Goal: Information Seeking & Learning: Find specific page/section

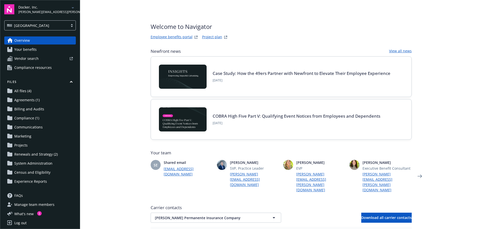
click at [61, 7] on span "Docker, Inc." at bounding box center [44, 7] width 52 height 5
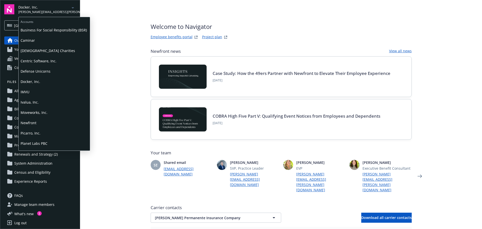
click at [58, 31] on span "Business For Social Responsibility (BSR)" at bounding box center [54, 30] width 67 height 10
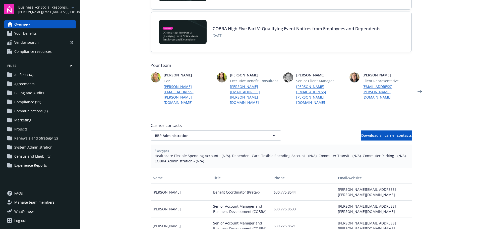
scroll to position [100, 0]
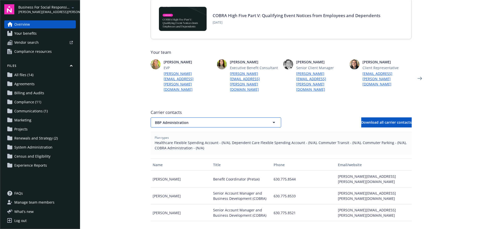
click at [217, 120] on span "BBP Administration" at bounding box center [207, 122] width 105 height 5
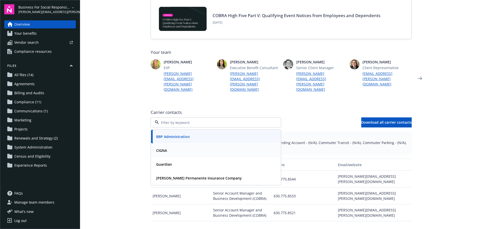
click at [193, 147] on div "CIGNA" at bounding box center [216, 150] width 124 height 7
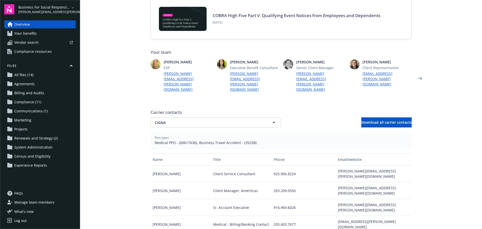
scroll to position [126, 0]
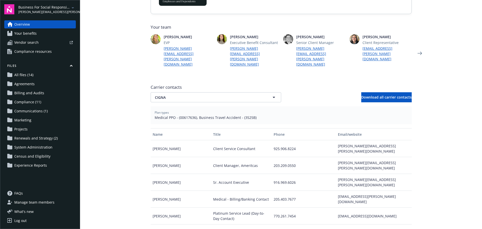
click at [42, 7] on span "Business For Social Responsibility (BSR)" at bounding box center [44, 7] width 52 height 5
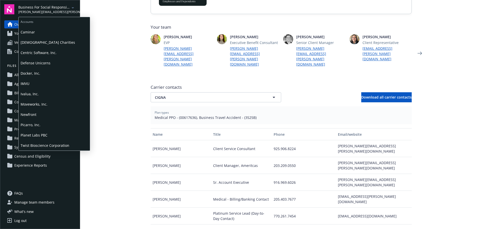
click at [35, 102] on span "Moveworks, Inc." at bounding box center [54, 104] width 67 height 10
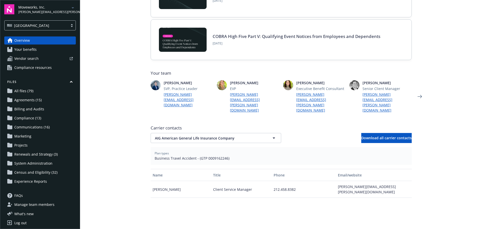
scroll to position [176, 0]
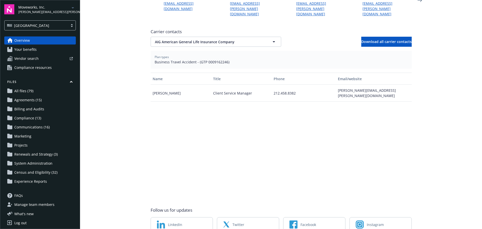
click at [202, 29] on div "Carrier contacts AIG American General Life Insurance Company AIG American Gener…" at bounding box center [281, 38] width 261 height 18
click at [199, 39] on span "AIG American General Life Insurance Company" at bounding box center [207, 41] width 105 height 5
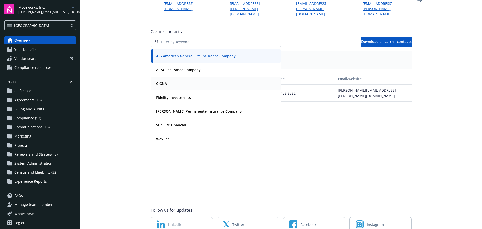
click at [172, 80] on div "CIGNA" at bounding box center [216, 83] width 124 height 7
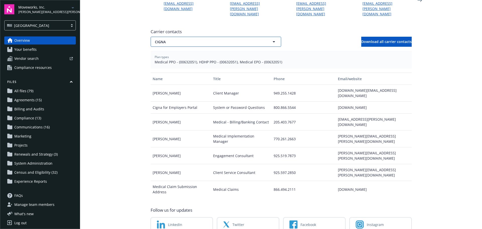
click at [203, 39] on span "CIGNA" at bounding box center [207, 41] width 105 height 5
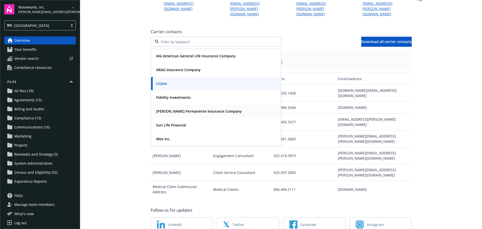
drag, startPoint x: 166, startPoint y: 92, endPoint x: 167, endPoint y: 99, distance: 7.8
click at [167, 99] on div "AIG American General Life Insurance Company ARAG Insurance Company CIGNA Fideli…" at bounding box center [216, 97] width 130 height 97
click at [167, 109] on strong "Kaiser Permanente Insurance Company" at bounding box center [199, 111] width 86 height 5
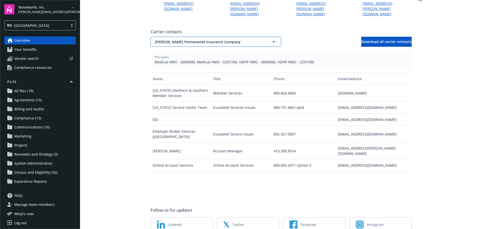
click at [197, 39] on span "Kaiser Permanente Insurance Company" at bounding box center [207, 41] width 105 height 5
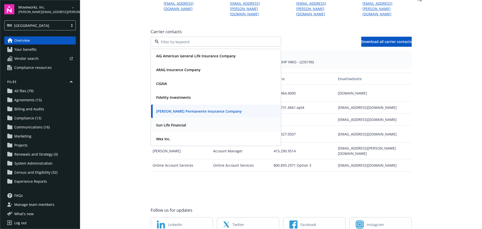
click at [167, 123] on strong "Sun Life Financial" at bounding box center [171, 125] width 30 height 5
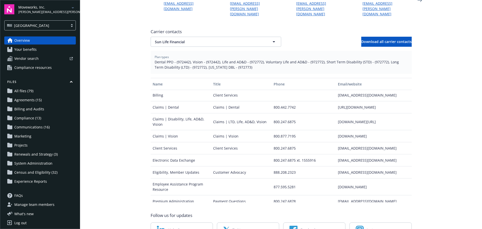
scroll to position [0, 0]
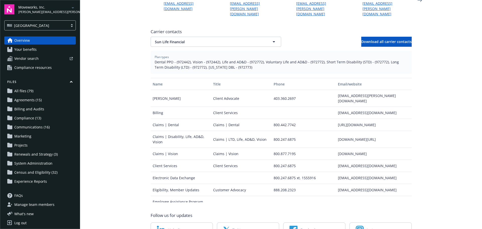
click at [443, 136] on main "Welcome to Navigator Employee benefits portal Project plan Newfront news View a…" at bounding box center [281, 114] width 402 height 229
click at [191, 29] on div "Carrier contacts Sun Life Financial Download all carrier contacts" at bounding box center [281, 38] width 261 height 18
click at [191, 39] on span "Sun Life Financial" at bounding box center [207, 41] width 105 height 5
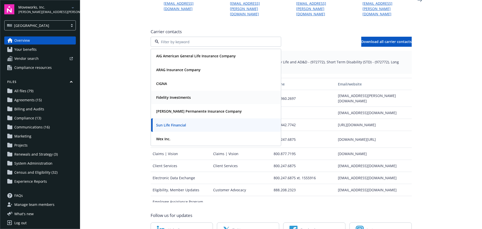
click at [181, 92] on div "Fidelity Investments" at bounding box center [216, 97] width 130 height 13
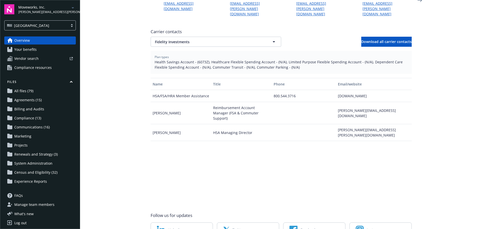
click at [181, 29] on div "Carrier contacts Fidelity Investments Download all carrier contacts" at bounding box center [281, 38] width 261 height 18
click at [181, 39] on span "Fidelity Investments" at bounding box center [207, 41] width 105 height 5
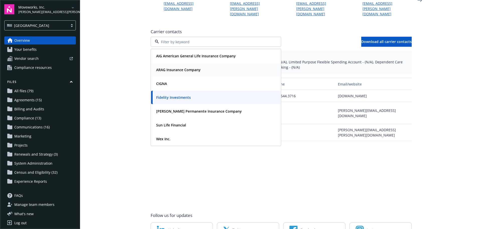
click at [175, 67] on strong "ARAG Insurance Company" at bounding box center [178, 69] width 44 height 5
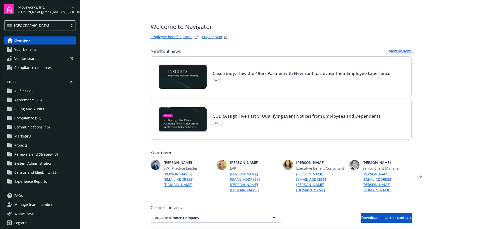
click at [60, 9] on span "Moveworks, Inc." at bounding box center [44, 7] width 52 height 5
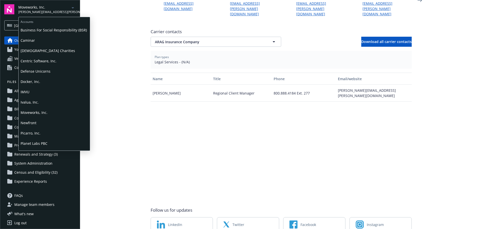
click at [39, 63] on span "Centric Software, Inc." at bounding box center [54, 61] width 67 height 10
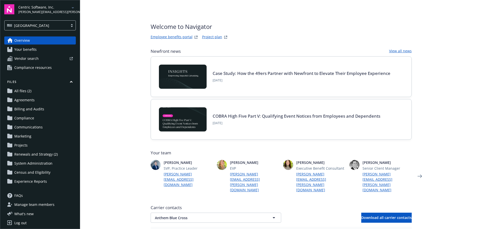
drag, startPoint x: 46, startPoint y: 15, endPoint x: 48, endPoint y: 11, distance: 5.1
click at [46, 15] on div "Centric Software, Inc. tommy.hendrickson@newfront.com USA" at bounding box center [40, 17] width 72 height 26
click at [49, 10] on span "tommy.hendrickson@newfront.com" at bounding box center [44, 12] width 52 height 5
click at [36, 71] on span "Defense Unicorns" at bounding box center [54, 71] width 67 height 10
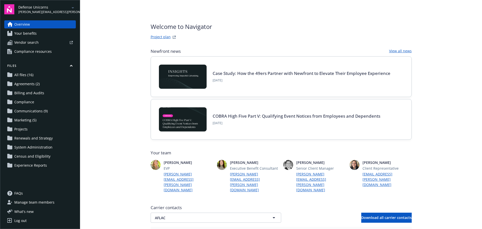
click at [39, 71] on div "Files All files (16) Agreements (2) Billing and Audits Compliance Communication…" at bounding box center [40, 117] width 72 height 106
click at [38, 75] on link "All files (16)" at bounding box center [40, 75] width 72 height 8
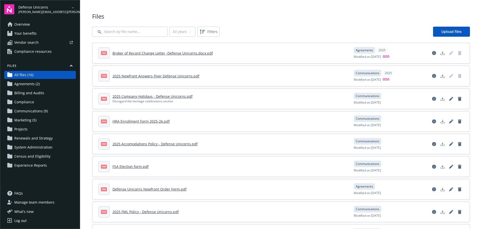
click at [179, 94] on link "2025 Company Holidays - Defense Unicorns.pdf" at bounding box center [153, 96] width 80 height 5
click at [191, 142] on link "2025 Accomodations Policy - Defense Unicorns.pdf" at bounding box center [155, 143] width 85 height 5
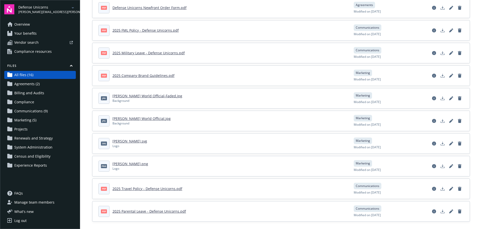
scroll to position [186, 0]
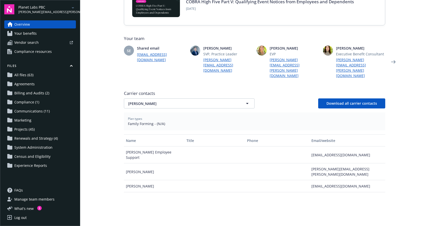
scroll to position [115, 0]
click at [150, 98] on button "Cleo" at bounding box center [189, 103] width 131 height 10
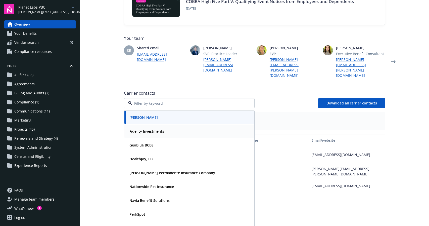
click at [146, 127] on div "Fidelity Investments" at bounding box center [146, 130] width 38 height 7
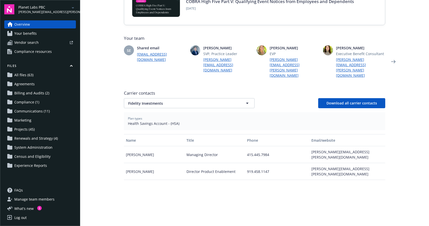
click at [50, 10] on span "[PERSON_NAME][EMAIL_ADDRESS][PERSON_NAME][DOMAIN_NAME]" at bounding box center [44, 12] width 52 height 5
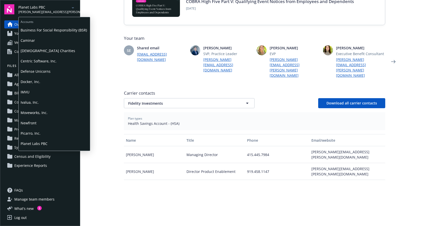
click at [42, 109] on span "Moveworks, Inc." at bounding box center [54, 112] width 67 height 10
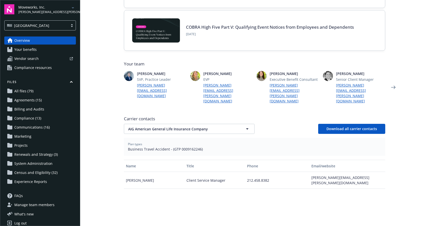
scroll to position [89, 0]
click at [149, 126] on span "AIG American General Life Insurance Company" at bounding box center [180, 128] width 105 height 5
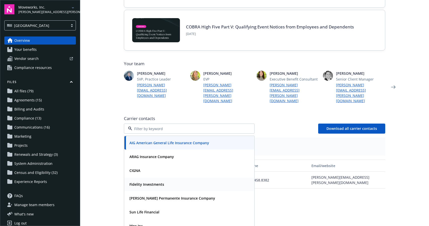
click at [141, 182] on strong "Fidelity Investments" at bounding box center [146, 184] width 35 height 5
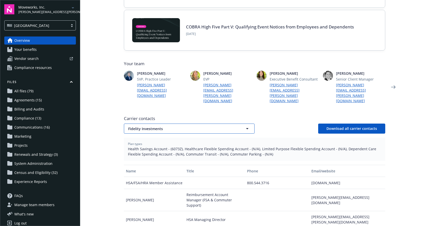
click at [144, 126] on span "Fidelity Investments" at bounding box center [180, 128] width 105 height 5
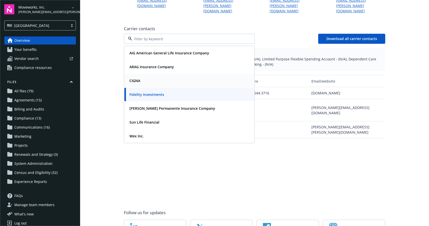
scroll to position [180, 0]
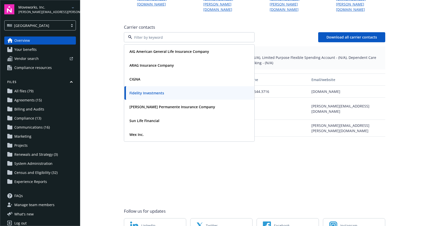
click at [50, 11] on span "tommy.hendrickson@newfront.com" at bounding box center [44, 12] width 52 height 5
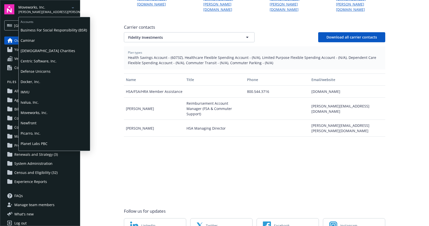
scroll to position [8, 0]
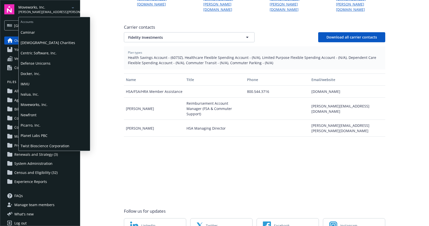
click at [41, 140] on span "Twist Bioscience Corporation" at bounding box center [54, 145] width 67 height 10
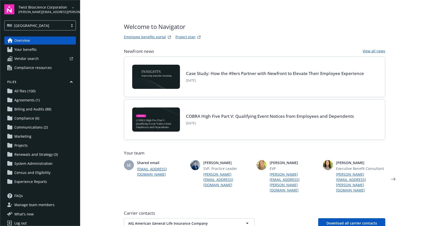
scroll to position [99, 0]
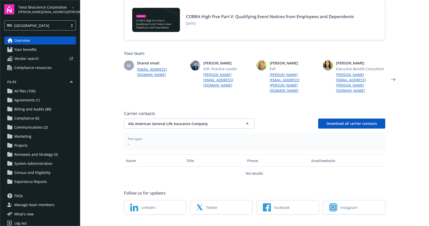
click at [145, 120] on div "Carrier contacts AIG American General Life Insurance Company AIG American Gener…" at bounding box center [254, 143] width 261 height 71
click at [145, 121] on span "AIG American General Life Insurance Company" at bounding box center [180, 123] width 105 height 5
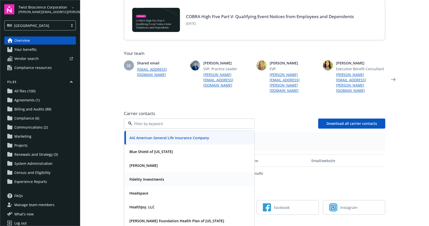
click at [137, 177] on strong "Fidelity Investments" at bounding box center [146, 179] width 35 height 5
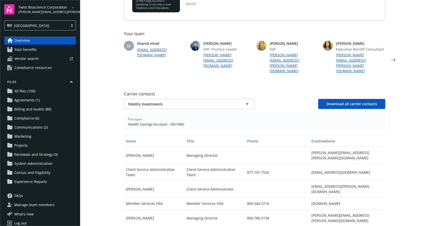
scroll to position [120, 0]
click at [42, 15] on div "Twist Bioscience Corporation tommy.hendrickson@newfront.com USA" at bounding box center [40, 17] width 72 height 26
click at [42, 14] on span "tommy.hendrickson@newfront.com" at bounding box center [44, 12] width 52 height 5
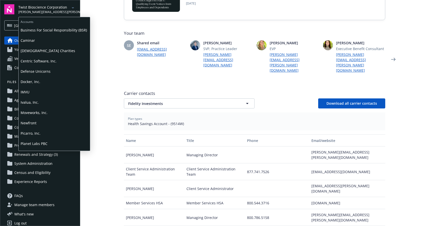
click at [32, 137] on span "Picarro, Inc." at bounding box center [54, 133] width 67 height 10
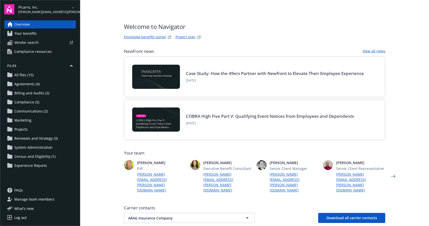
click at [36, 12] on span "tommy.hendrickson@newfront.com" at bounding box center [44, 12] width 52 height 5
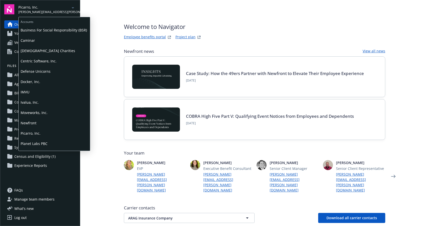
click at [42, 139] on span "Planet Labs PBC" at bounding box center [54, 143] width 67 height 10
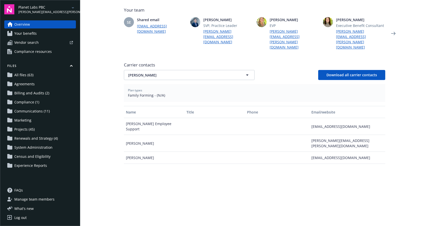
scroll to position [150, 0]
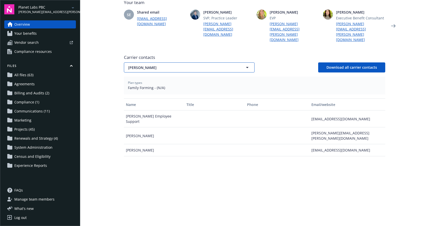
click at [151, 62] on button "Cleo" at bounding box center [189, 67] width 131 height 10
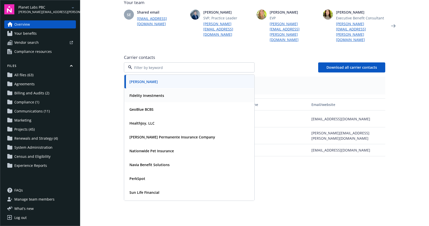
click at [145, 93] on strong "Fidelity Investments" at bounding box center [146, 95] width 35 height 5
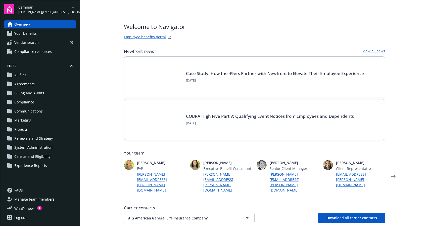
scroll to position [94, 0]
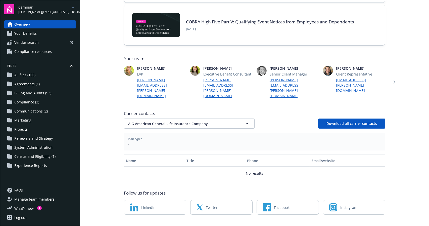
click at [149, 110] on div "Carrier contacts AIG American General Life Insurance Company AIG American Gener…" at bounding box center [254, 119] width 261 height 18
click at [148, 118] on button "AIG American General Life Insurance Company" at bounding box center [189, 123] width 131 height 10
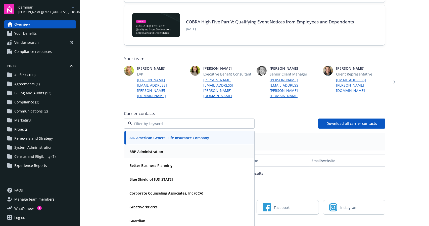
click at [138, 148] on div "BBP Administration" at bounding box center [145, 151] width 37 height 7
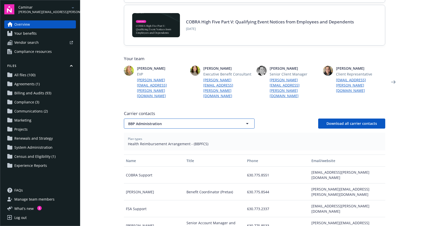
click at [142, 121] on span "BBP Administration" at bounding box center [180, 123] width 105 height 5
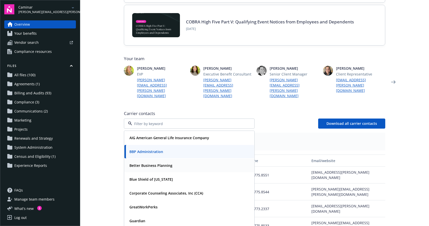
click at [143, 163] on strong "Better Business Planning" at bounding box center [150, 165] width 43 height 5
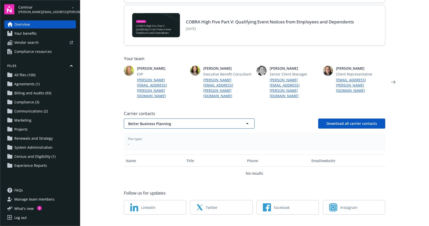
click at [138, 118] on button "Better Business Planning" at bounding box center [189, 123] width 131 height 10
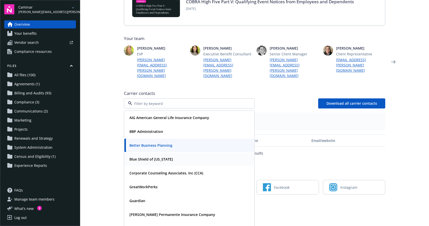
scroll to position [0, 0]
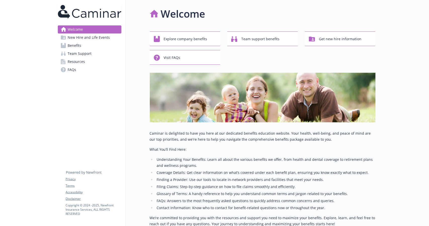
click at [88, 53] on span "Team Support" at bounding box center [80, 53] width 24 height 8
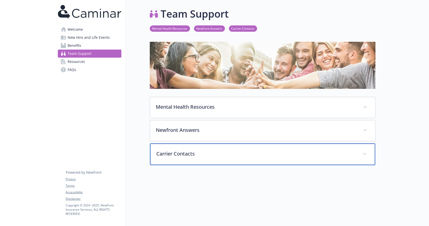
click at [183, 155] on p "Carrier Contacts" at bounding box center [257, 154] width 200 height 8
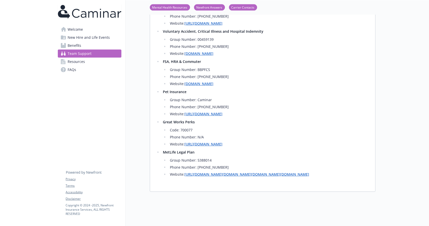
scroll to position [510, 0]
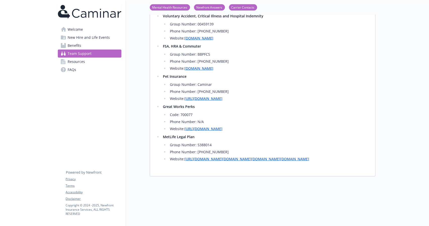
click at [75, 69] on span "FAQs" at bounding box center [72, 70] width 9 height 8
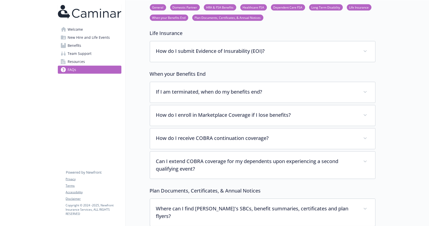
scroll to position [662, 0]
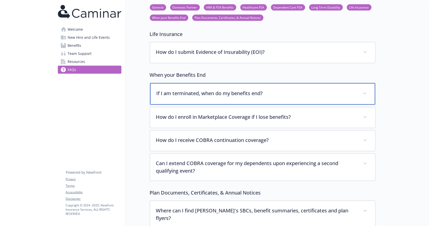
click at [183, 94] on p "If I am terminated, when do my benefits end?" at bounding box center [257, 93] width 200 height 8
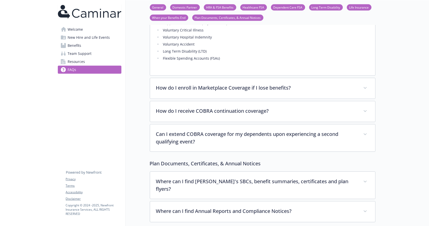
scroll to position [842, 0]
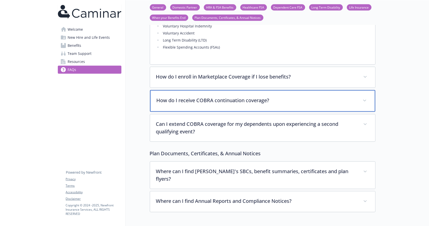
click at [218, 106] on div "How do I receive COBRA continuation coverage?" at bounding box center [262, 101] width 225 height 22
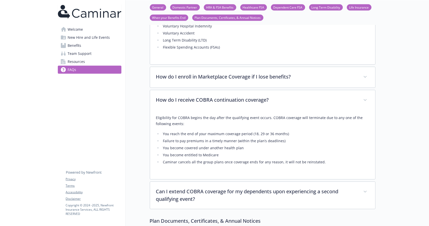
click at [83, 64] on span "Resources" at bounding box center [76, 62] width 17 height 8
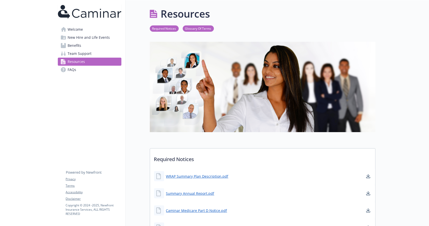
scroll to position [61, 0]
